Goal: Information Seeking & Learning: Learn about a topic

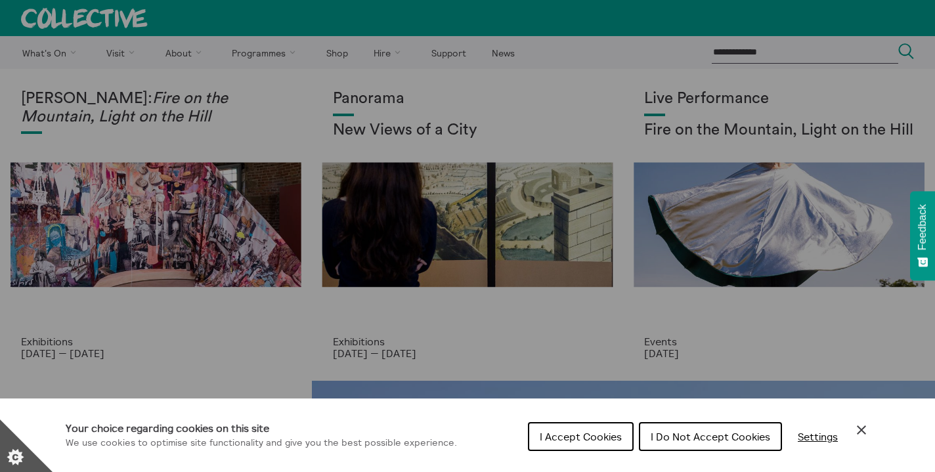
click at [597, 438] on span "I Accept Cookies" at bounding box center [581, 436] width 82 height 13
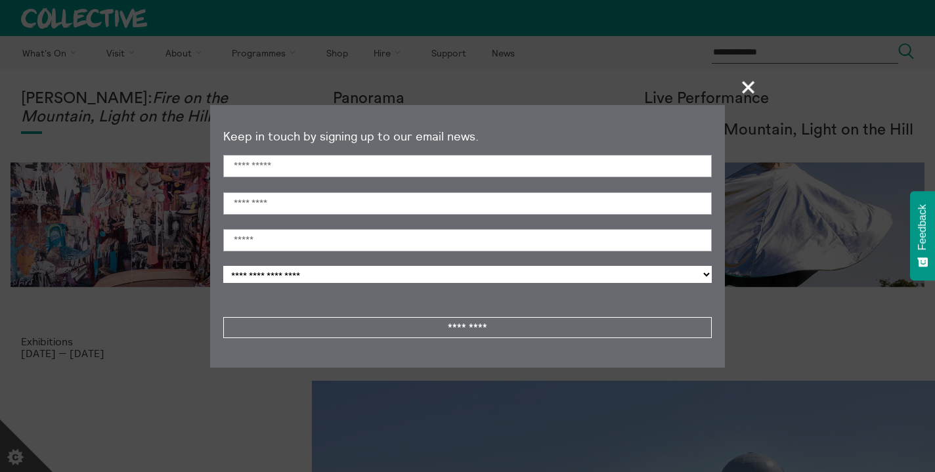
click at [744, 83] on span "+" at bounding box center [749, 87] width 39 height 39
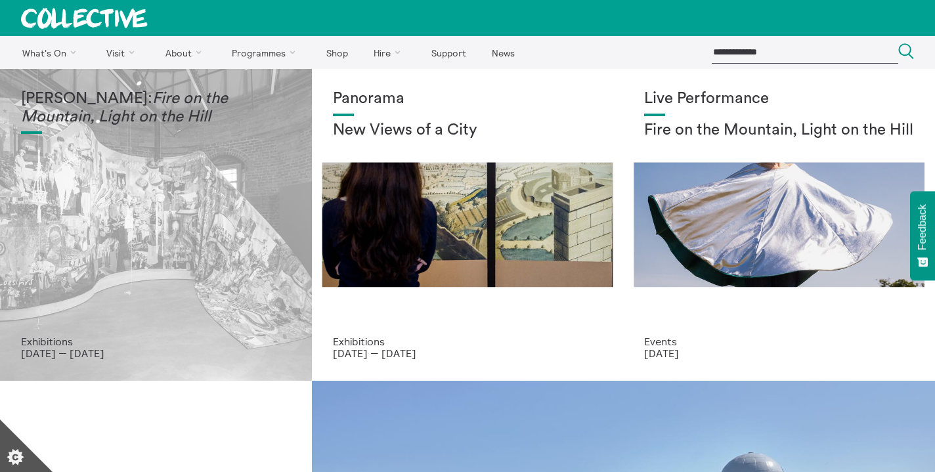
click at [163, 329] on div "[PERSON_NAME]: Fire on the Mountain, Light on the Hill" at bounding box center [156, 213] width 270 height 246
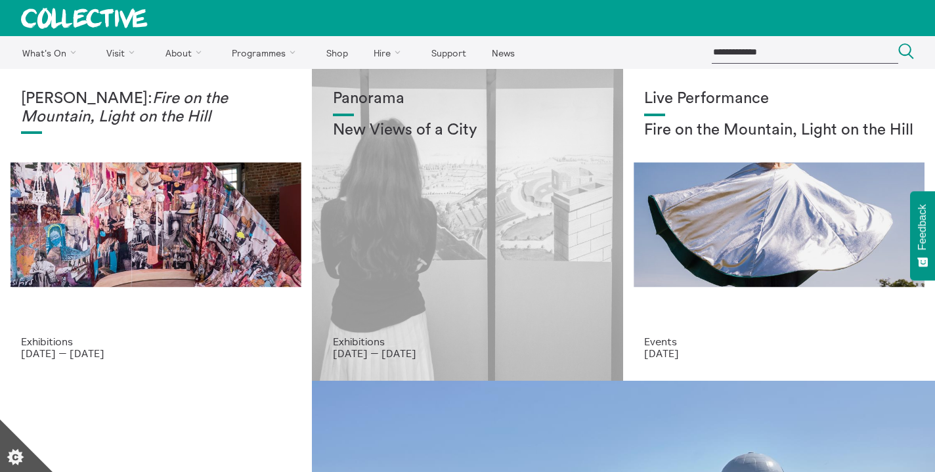
click at [542, 211] on div "Panorama New Views of a City" at bounding box center [468, 213] width 270 height 246
